Goal: Task Accomplishment & Management: Use online tool/utility

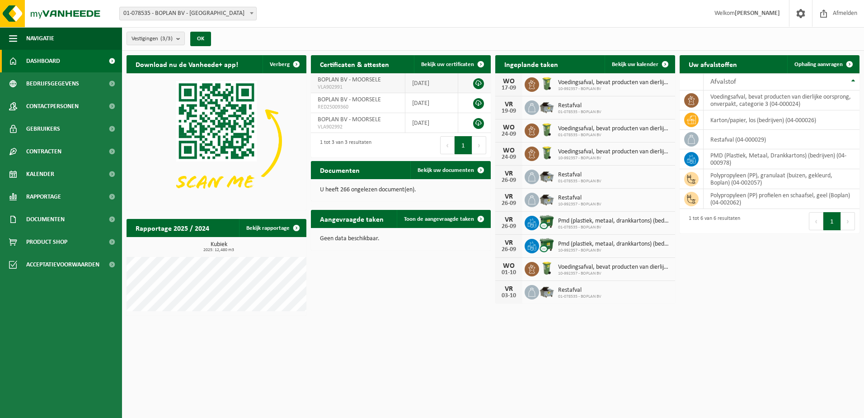
click at [477, 85] on link at bounding box center [478, 83] width 11 height 11
click at [546, 361] on html "Vestiging: 01-078535 - BOPLAN BV - MOORSELE 10-992357 - BOPLAN BV - MOORSELE 10…" at bounding box center [432, 209] width 864 height 418
click at [725, 325] on html "Vestiging: 01-078535 - BOPLAN BV - MOORSELE 10-992357 - BOPLAN BV - MOORSELE 10…" at bounding box center [432, 209] width 864 height 418
click at [97, 198] on link "Rapportage" at bounding box center [61, 196] width 122 height 23
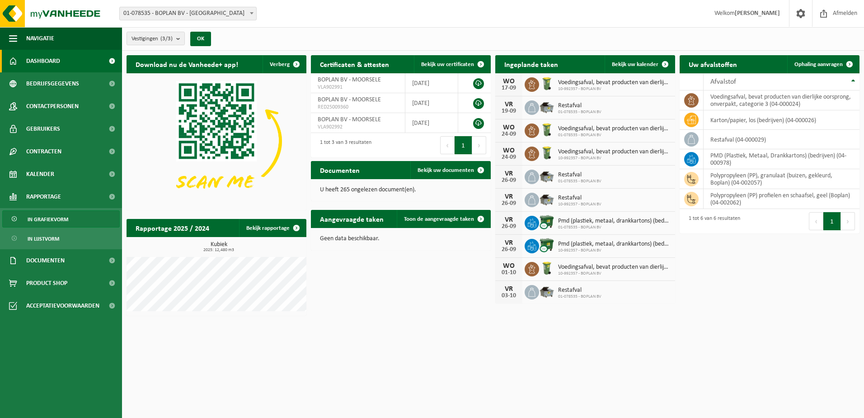
click at [85, 221] on link "In grafiekvorm" at bounding box center [61, 218] width 118 height 17
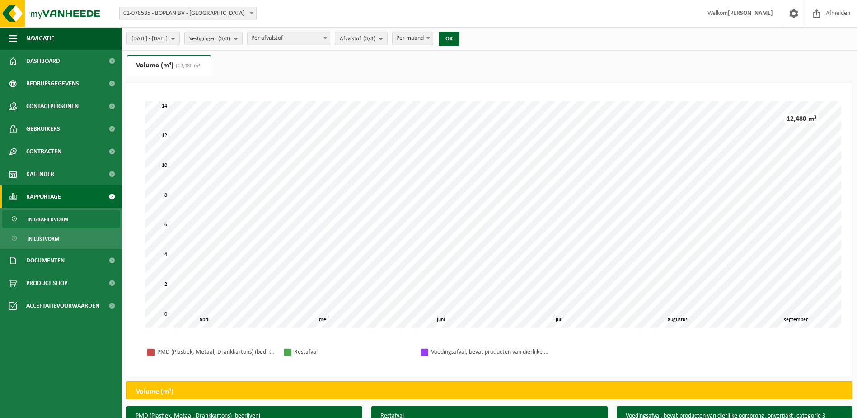
click at [433, 42] on span "Per maand" at bounding box center [413, 38] width 40 height 13
click at [460, 33] on button "OK" at bounding box center [449, 39] width 21 height 14
click at [433, 35] on span at bounding box center [428, 38] width 9 height 12
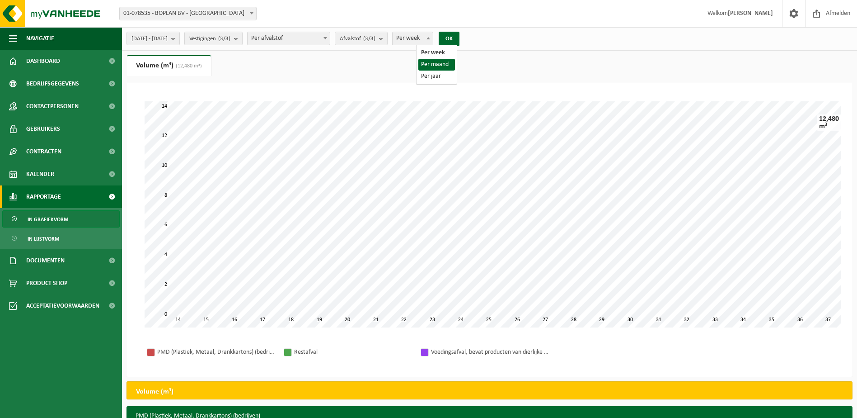
select select "2"
click at [460, 38] on button "OK" at bounding box center [449, 39] width 21 height 14
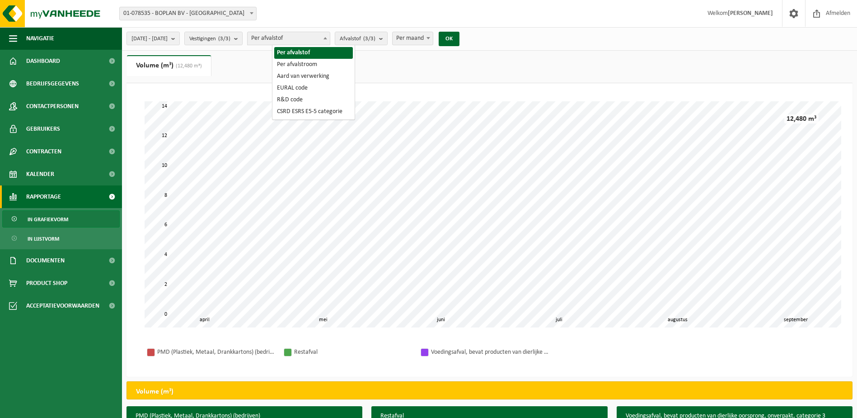
click at [308, 43] on span "Per afvalstof" at bounding box center [289, 38] width 82 height 13
click at [231, 37] on count "(3/3)" at bounding box center [224, 39] width 12 height 6
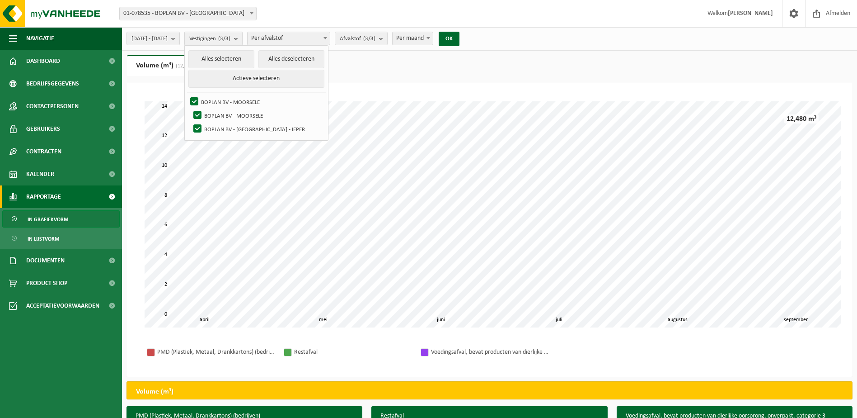
click at [231, 37] on count "(3/3)" at bounding box center [224, 39] width 12 height 6
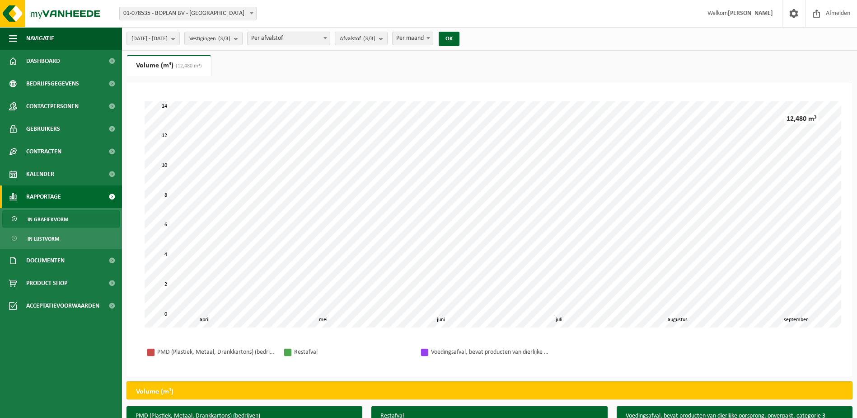
click at [168, 37] on span "2025-04-01 - 2025-09-15" at bounding box center [150, 39] width 36 height 14
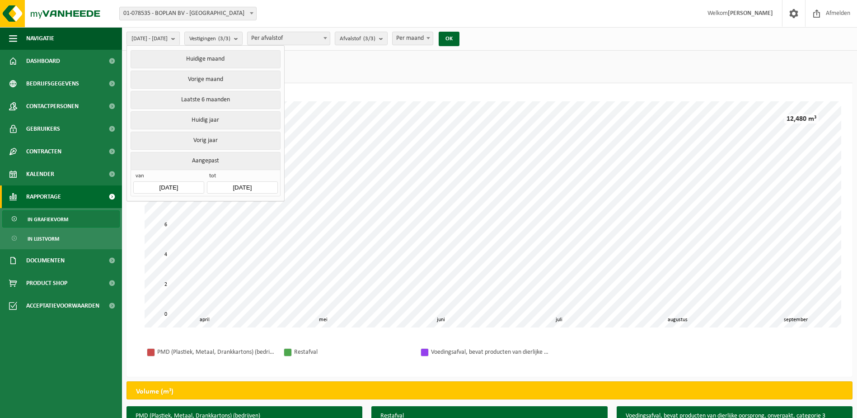
click at [168, 37] on span "2025-04-01 - 2025-09-15" at bounding box center [150, 39] width 36 height 14
